Goal: Communication & Community: Answer question/provide support

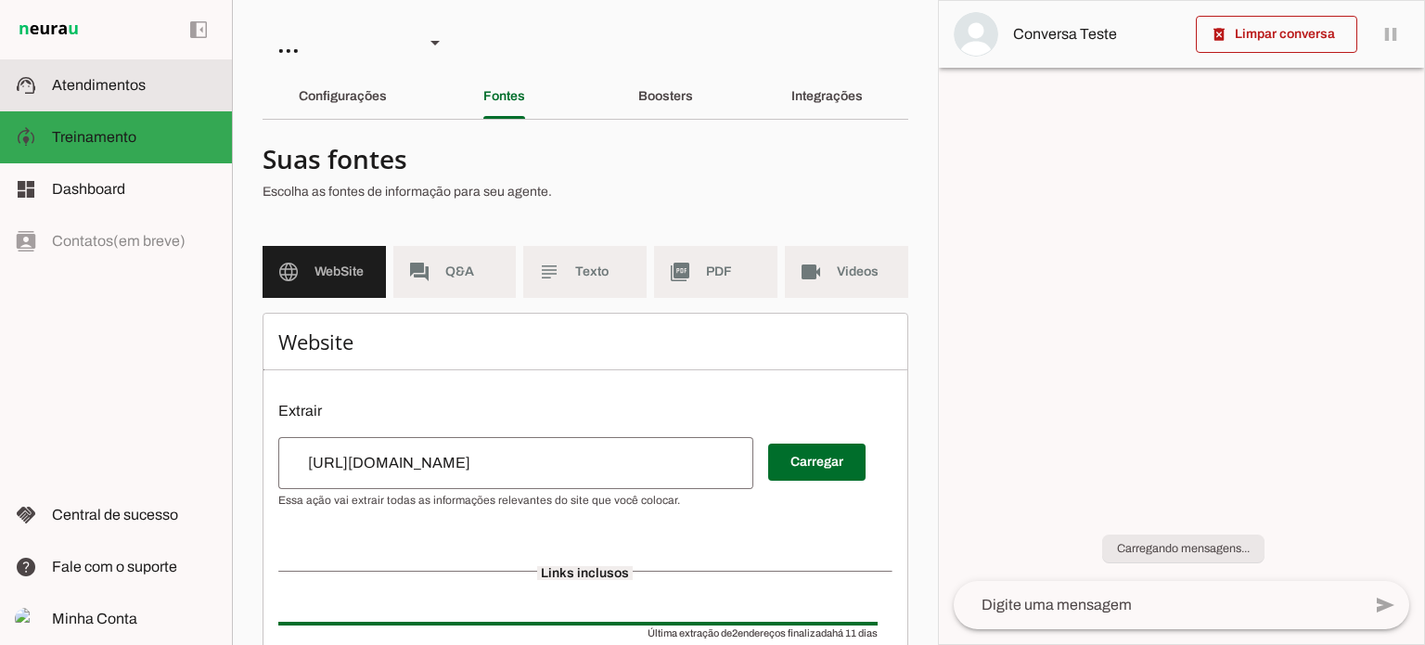
click at [143, 96] on slot at bounding box center [134, 85] width 165 height 22
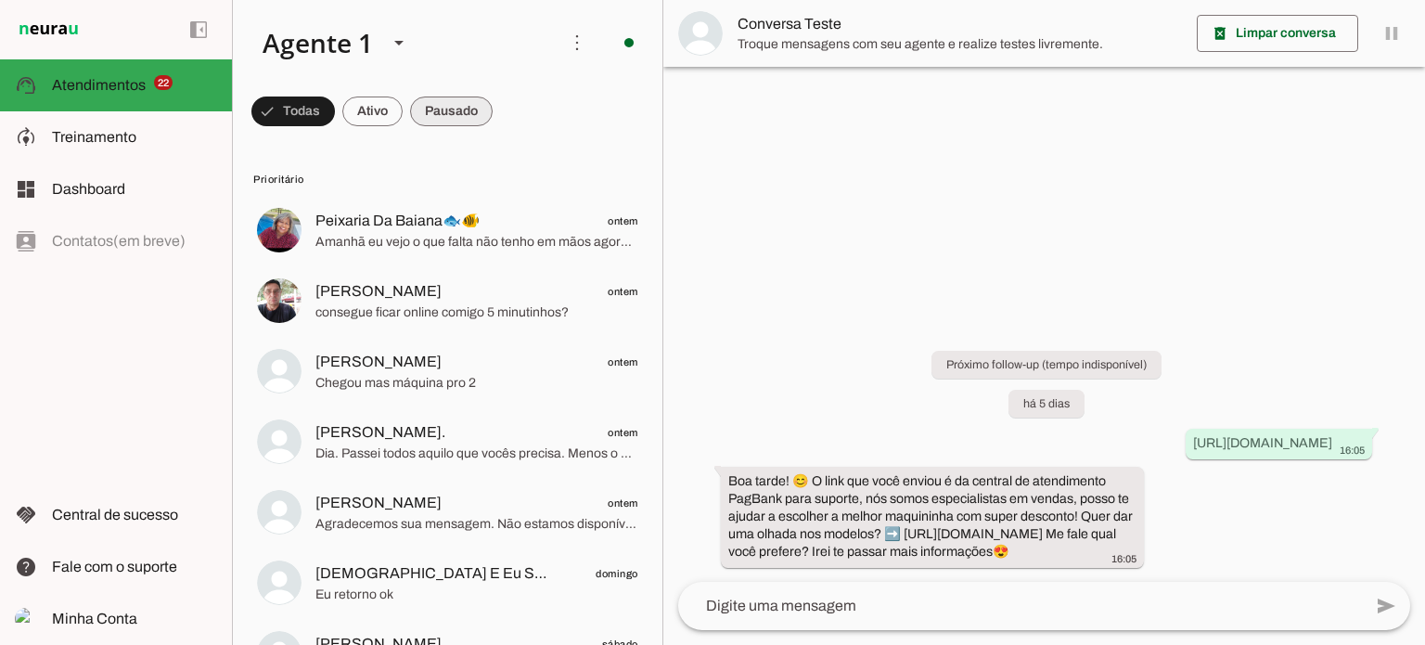
click at [335, 118] on span at bounding box center [292, 111] width 83 height 45
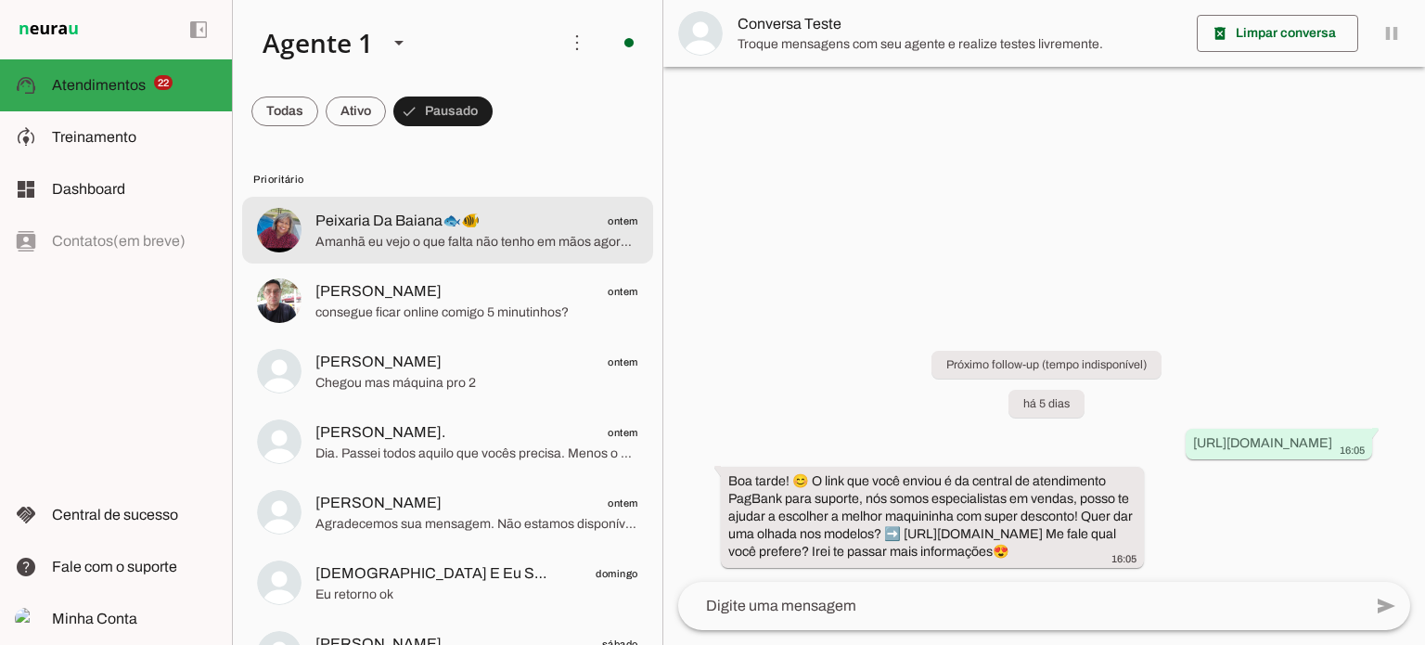
click at [471, 251] on div at bounding box center [476, 230] width 323 height 45
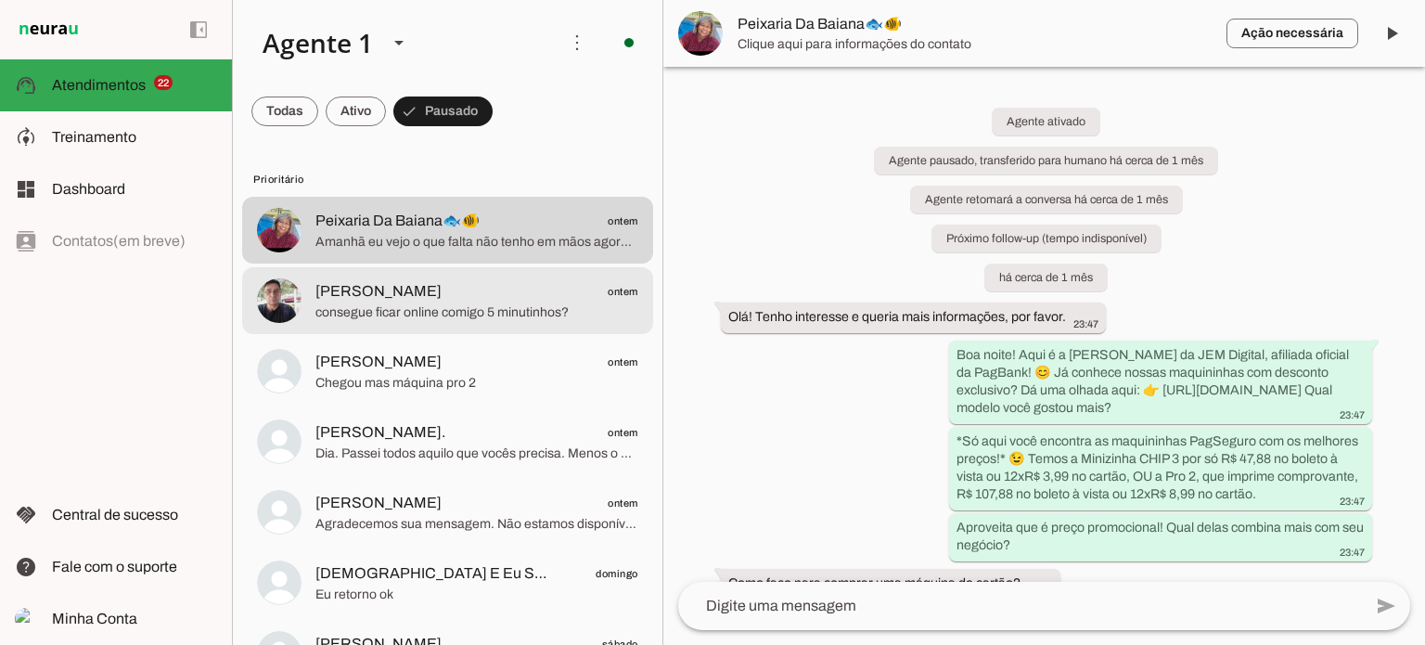
click at [483, 310] on span "consegue ficar online comigo 5 minutinhos?" at bounding box center [476, 312] width 323 height 19
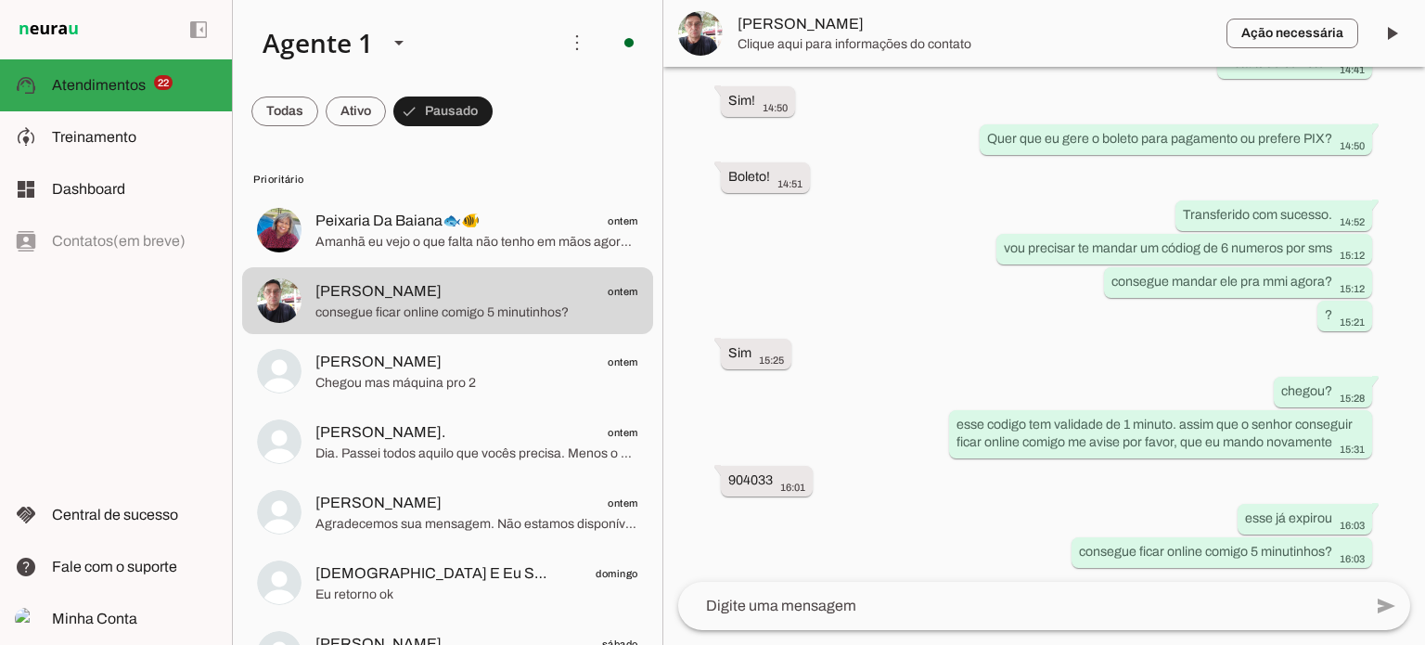
scroll to position [3585, 0]
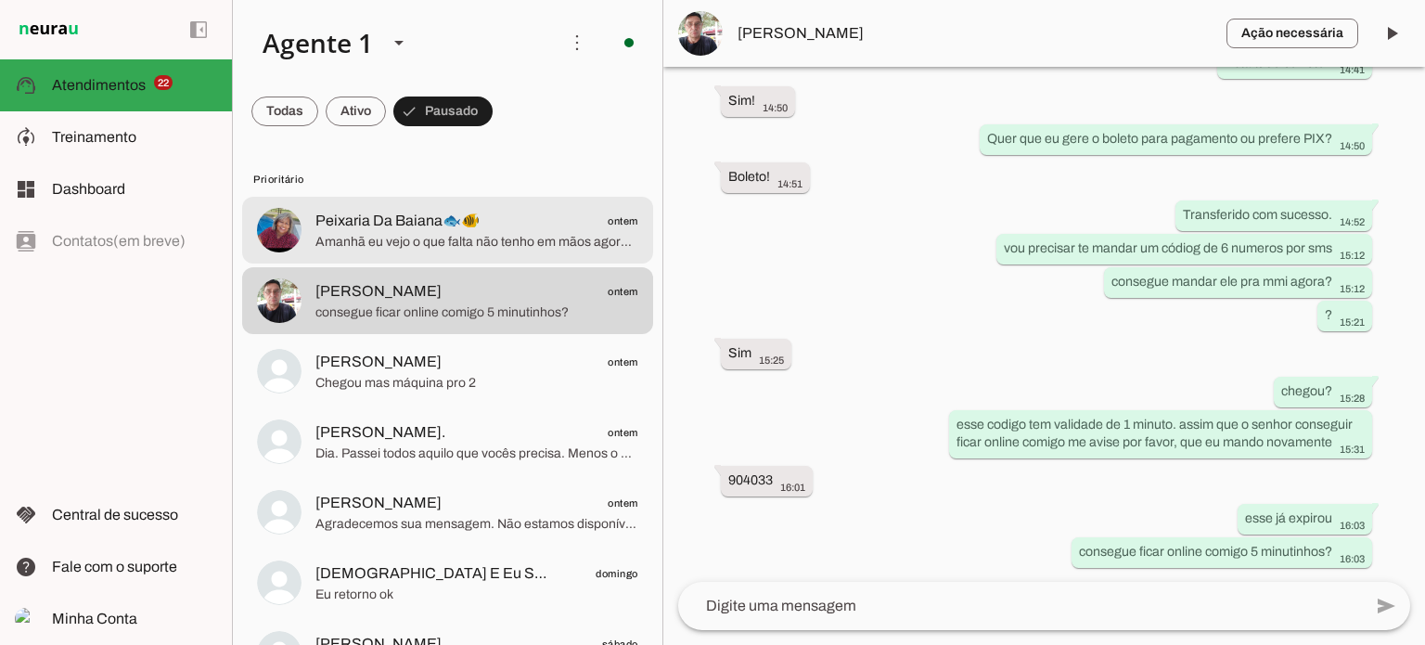
click at [483, 248] on span "Amanhã eu vejo o que falta não tenho em mãos agora,boa noite e obrigado" at bounding box center [476, 242] width 323 height 19
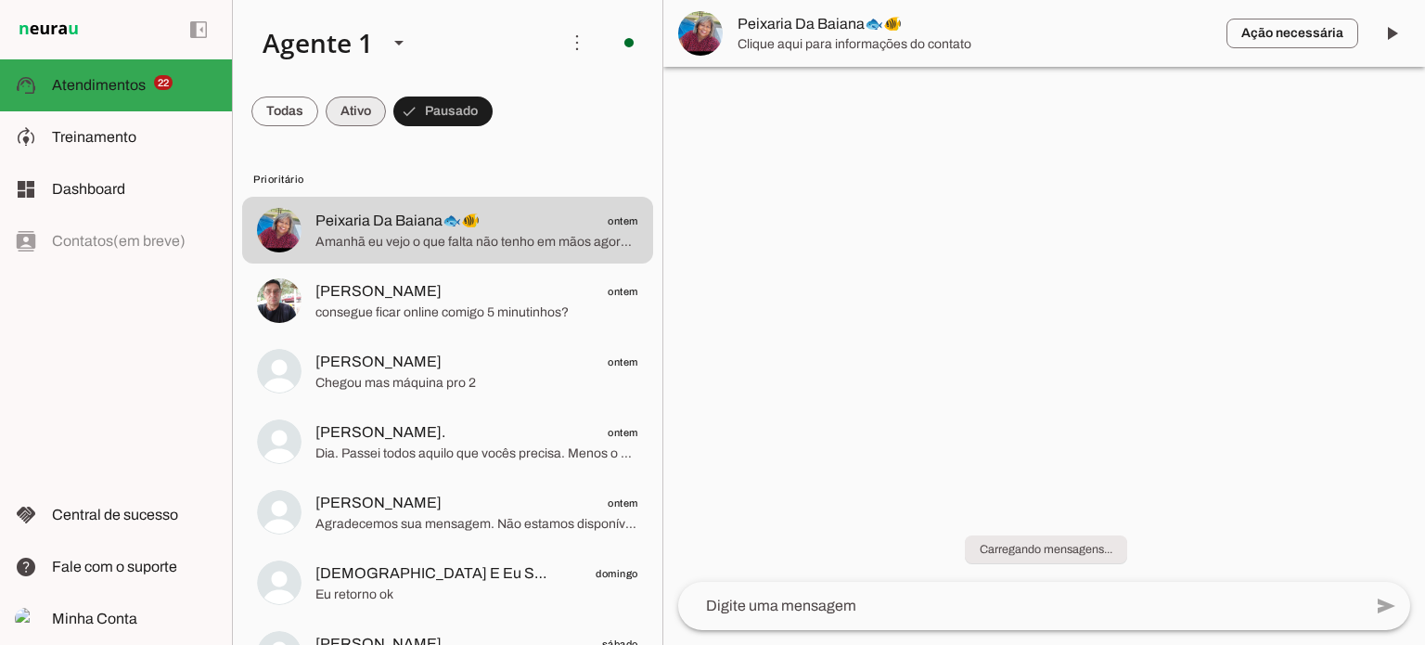
click at [318, 107] on span at bounding box center [284, 111] width 67 height 45
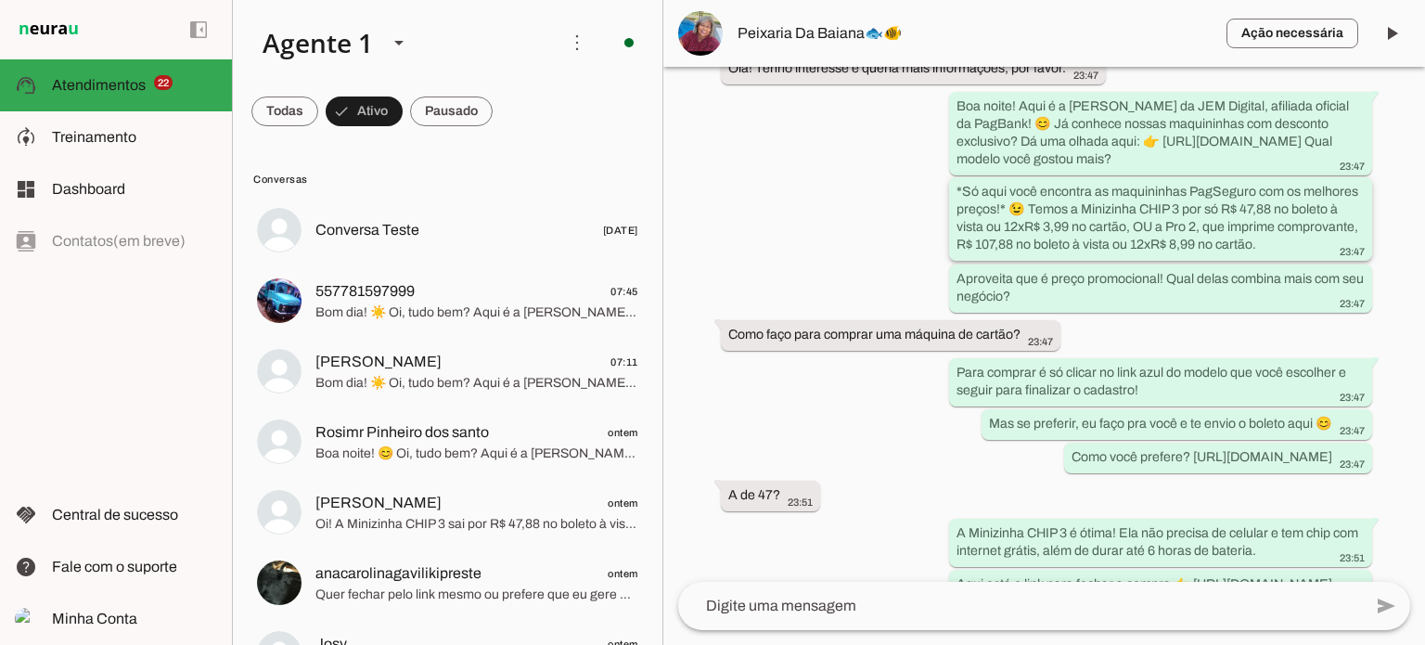
scroll to position [267, 0]
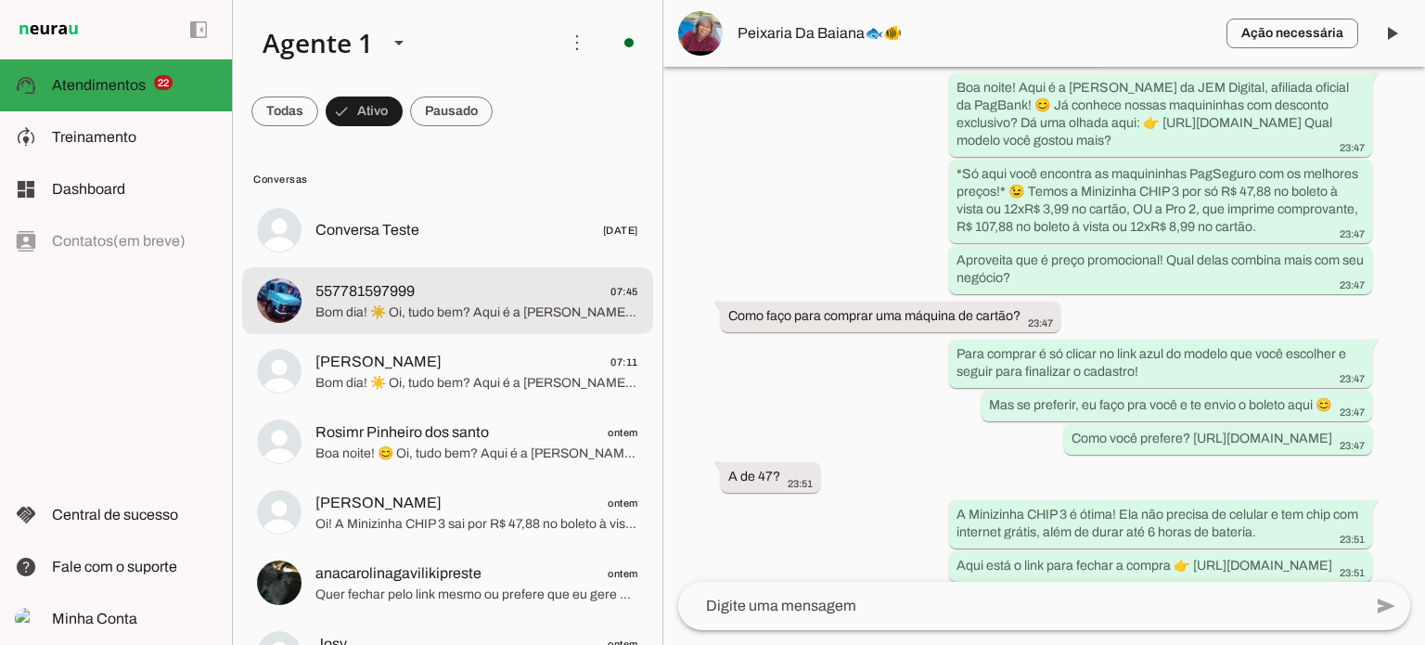
click at [482, 307] on span "Bom dia! ☀️ Oi, tudo bem? Aqui é a [PERSON_NAME], afiliada oficial da PagBank! …" at bounding box center [476, 312] width 323 height 19
